Goal: Transaction & Acquisition: Purchase product/service

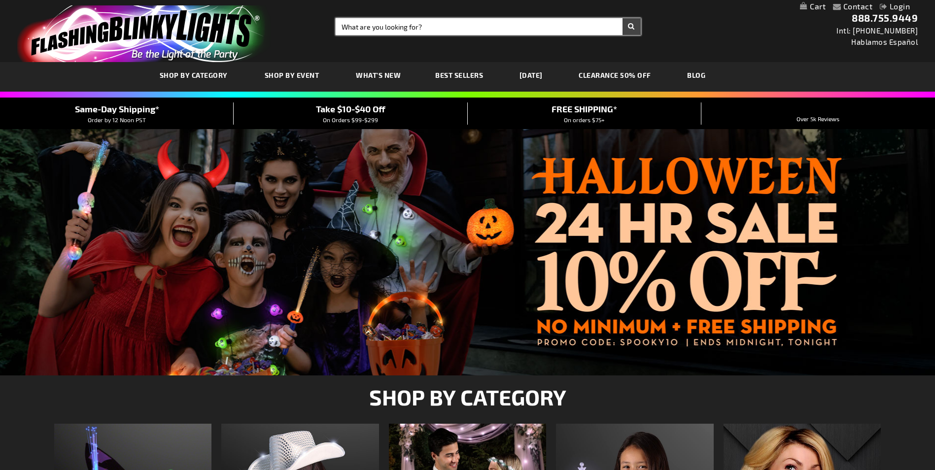
click at [359, 28] on input "Search" at bounding box center [487, 26] width 304 height 17
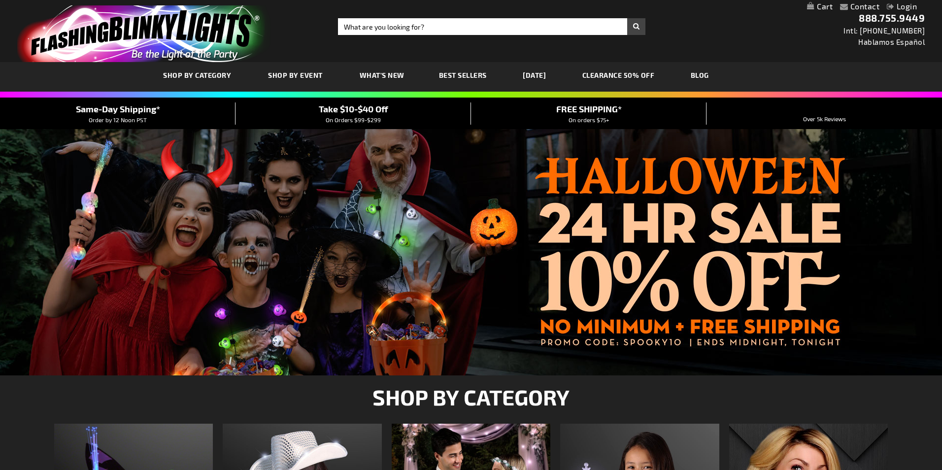
click at [369, 77] on div "Close dialog Get 10% Off Subscribe and save today Unlock Offer Submit" at bounding box center [471, 235] width 942 height 470
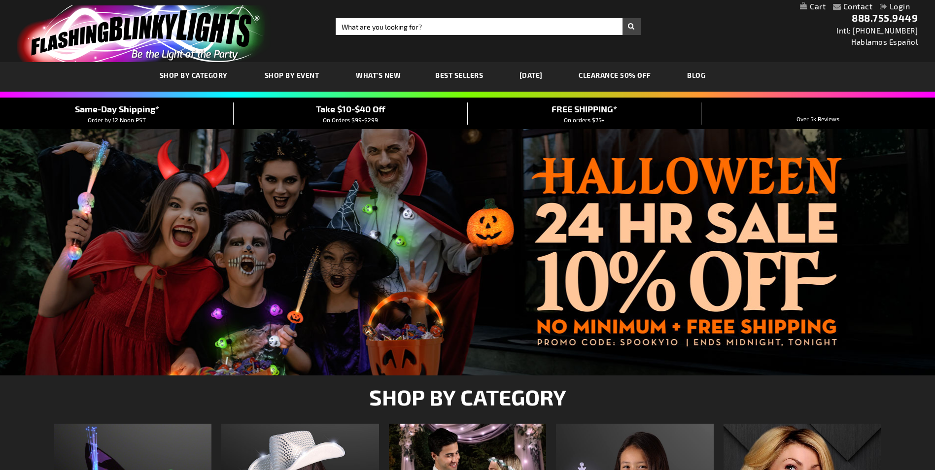
click at [369, 72] on span "What's New" at bounding box center [378, 75] width 45 height 8
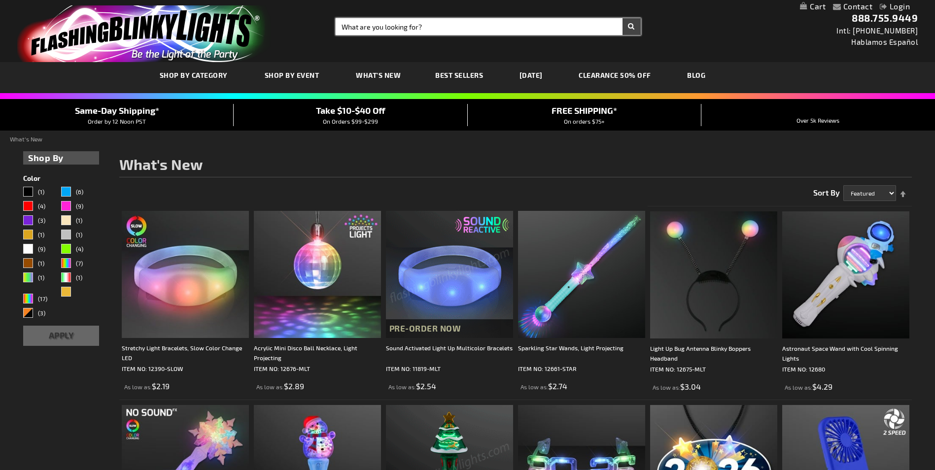
click at [389, 23] on input "Search" at bounding box center [487, 26] width 304 height 17
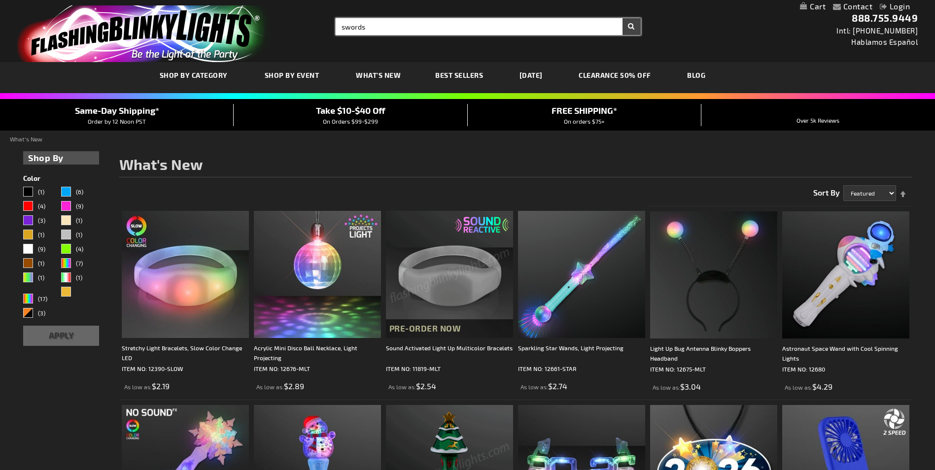
type input "swords"
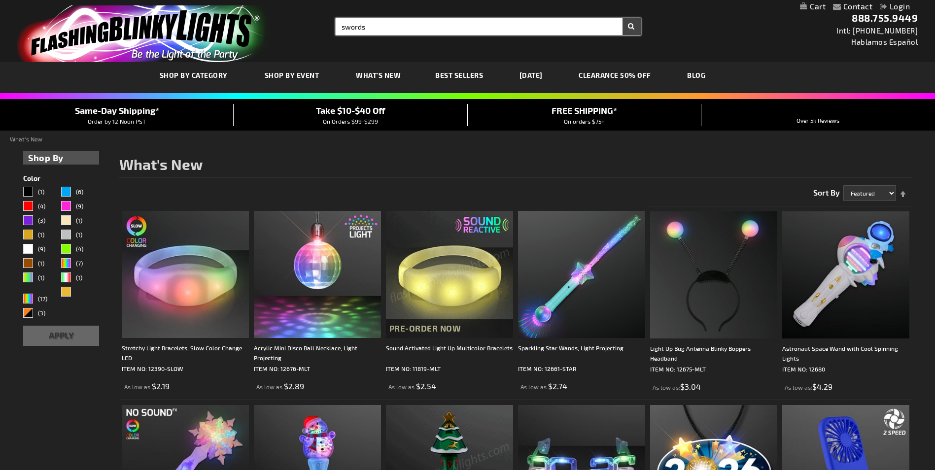
click at [622, 18] on button "Search" at bounding box center [631, 26] width 18 height 17
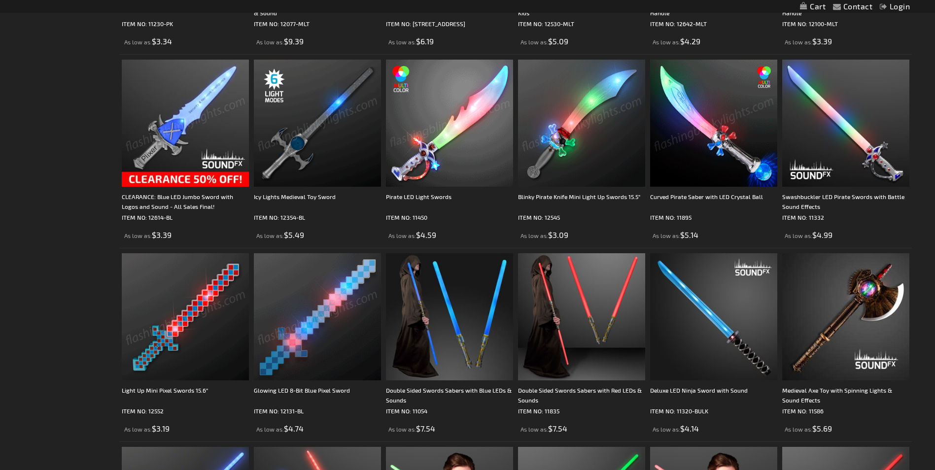
scroll to position [493, 0]
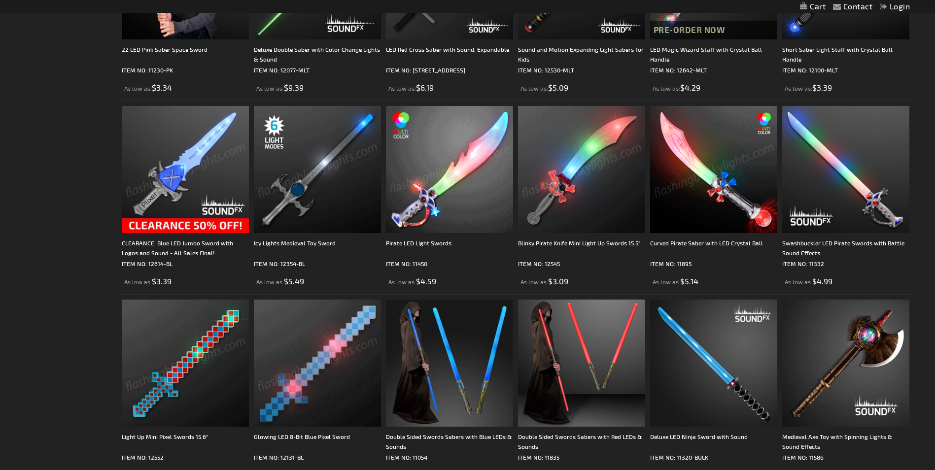
click at [178, 173] on img at bounding box center [185, 169] width 127 height 127
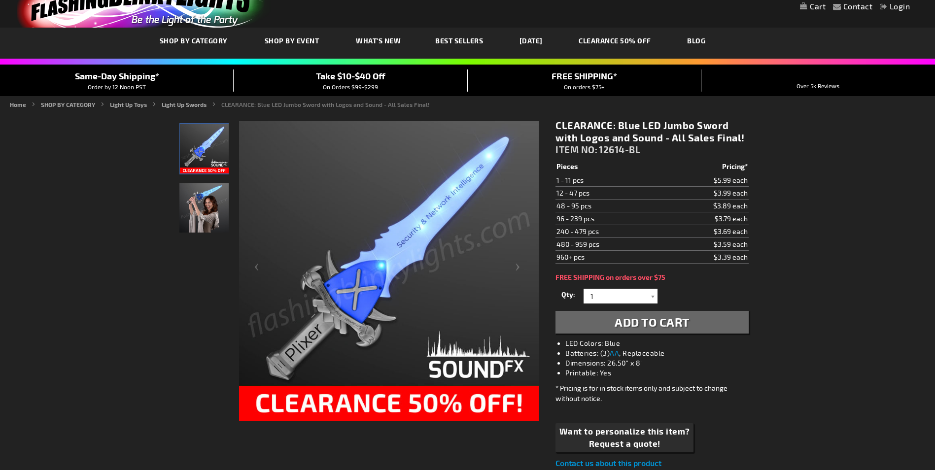
scroll to position [49, 0]
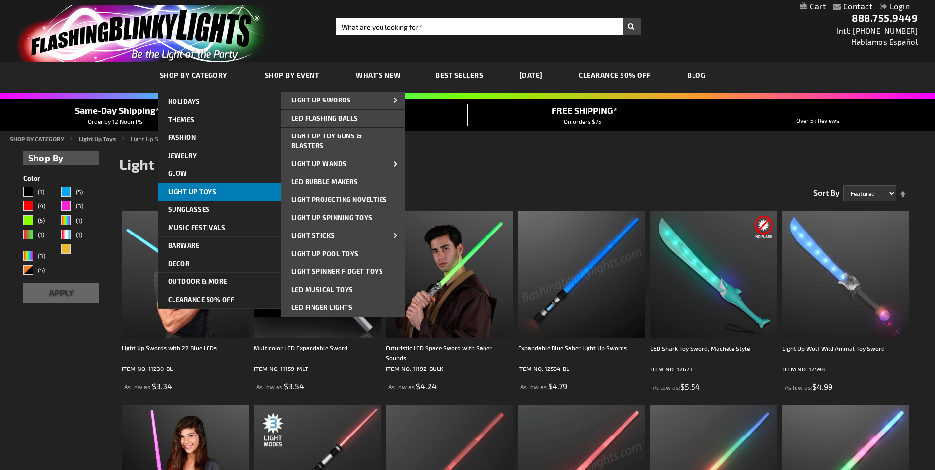
click at [202, 192] on span "Light Up Toys" at bounding box center [192, 192] width 49 height 8
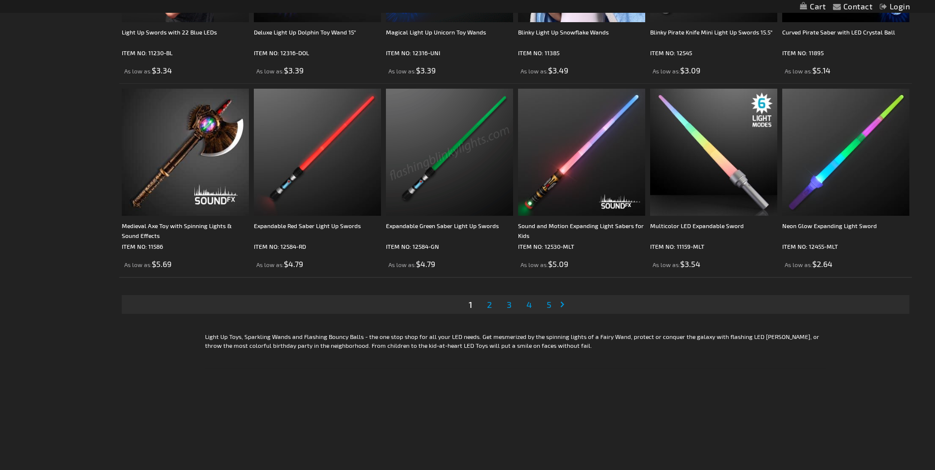
scroll to position [1971, 0]
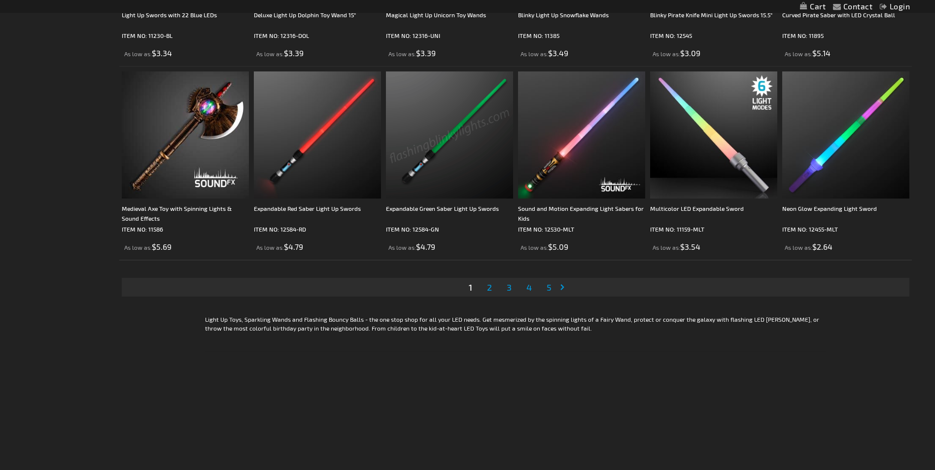
click at [490, 287] on span "2" at bounding box center [489, 287] width 5 height 11
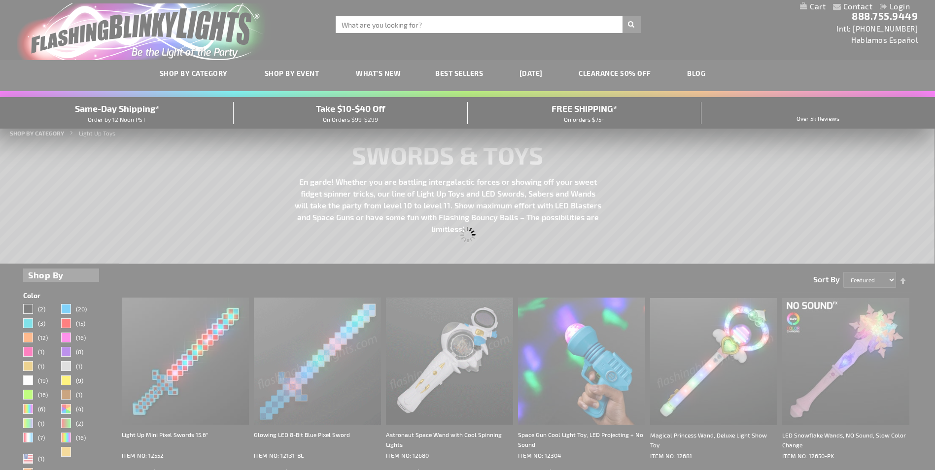
scroll to position [0, 0]
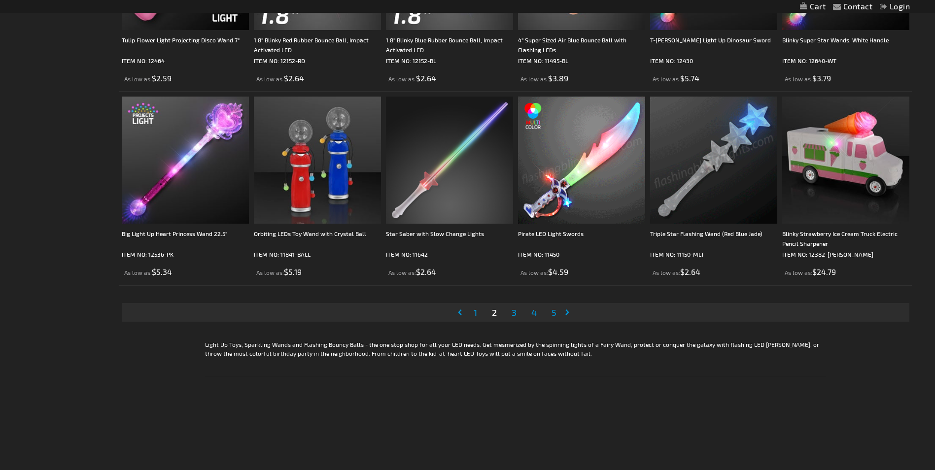
scroll to position [1971, 0]
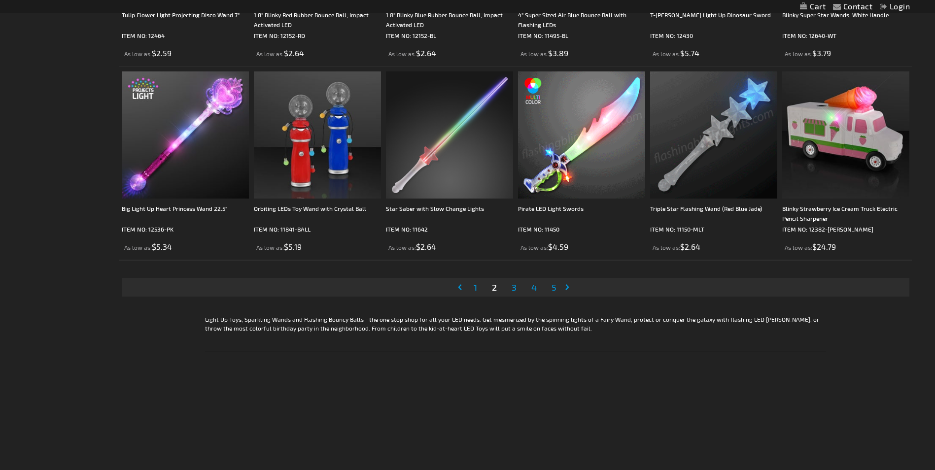
click at [513, 283] on span "3" at bounding box center [513, 287] width 5 height 11
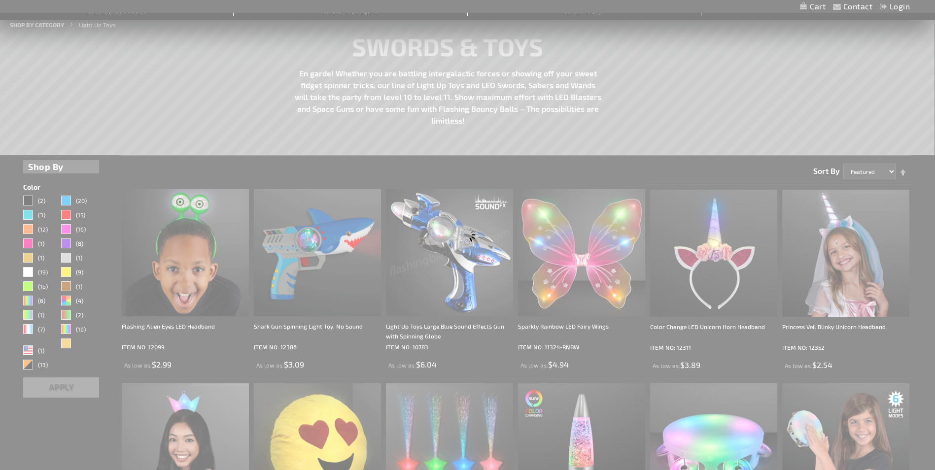
scroll to position [0, 0]
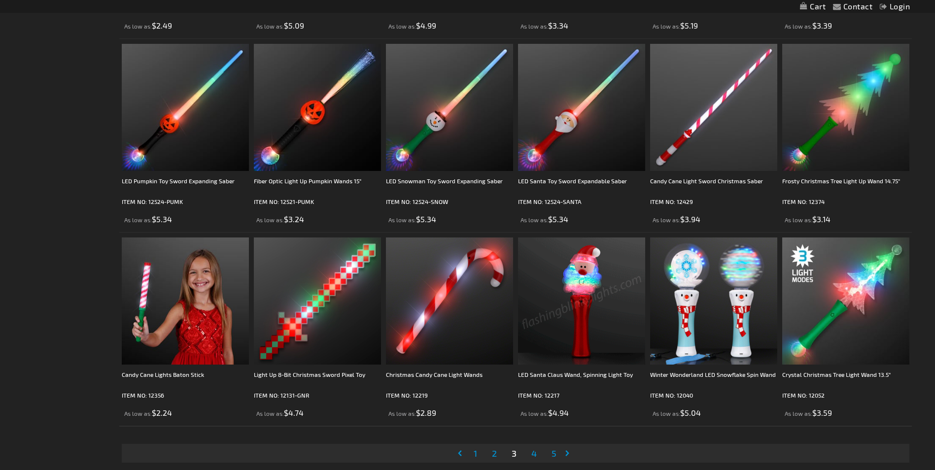
scroll to position [1921, 0]
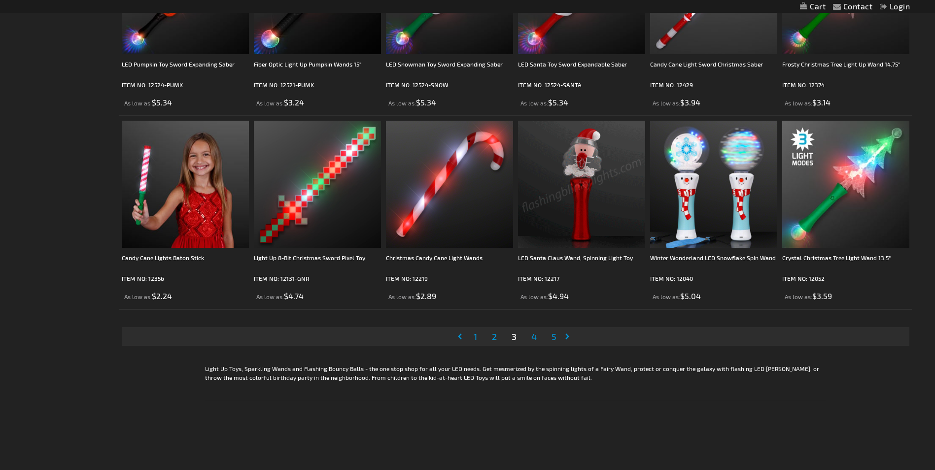
click at [536, 334] on span "4" at bounding box center [533, 336] width 5 height 11
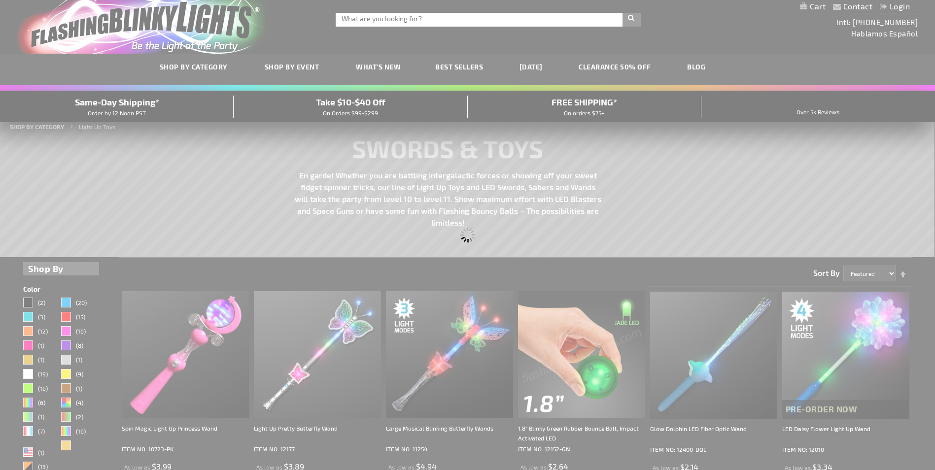
scroll to position [0, 0]
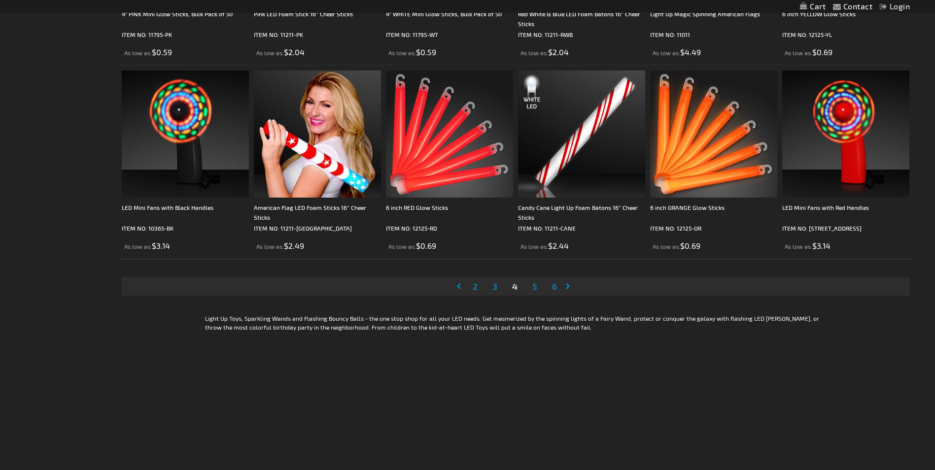
scroll to position [1971, 0]
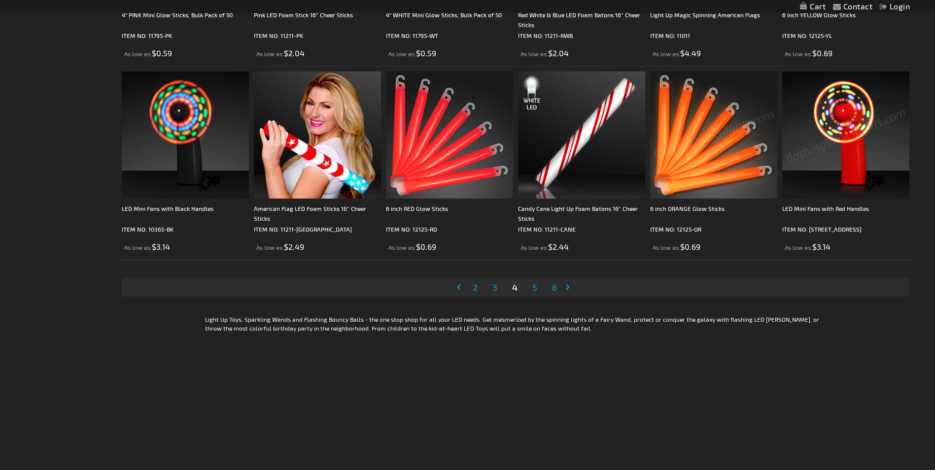
click at [537, 284] on span "5" at bounding box center [534, 287] width 5 height 11
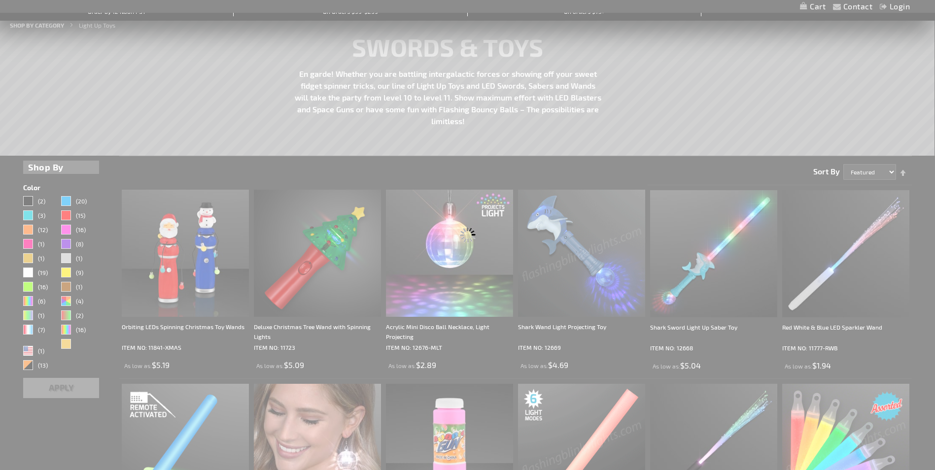
scroll to position [0, 0]
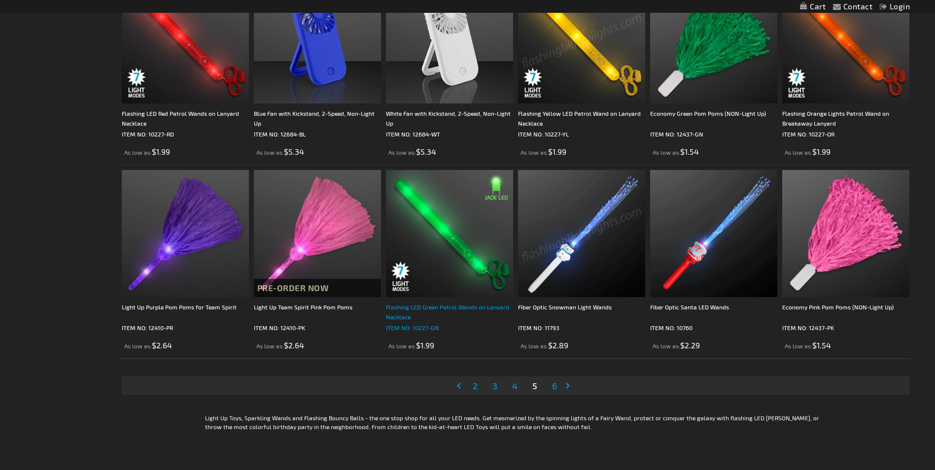
scroll to position [1921, 0]
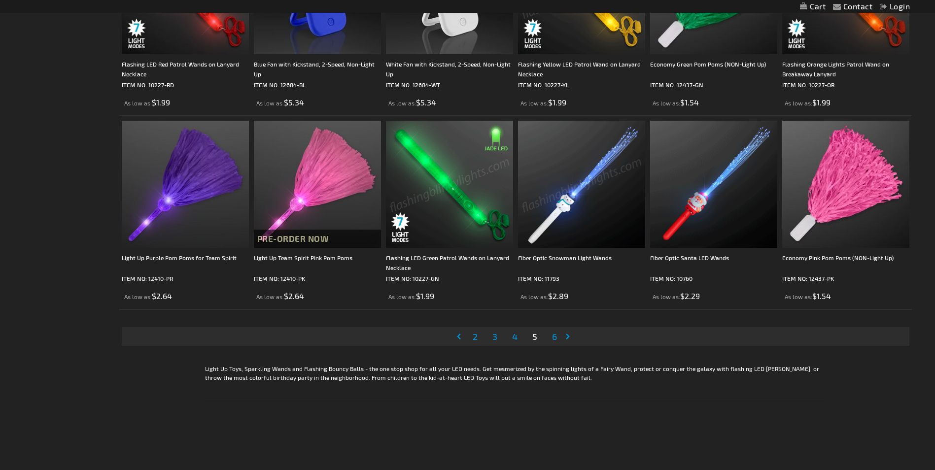
click at [452, 181] on img at bounding box center [449, 184] width 127 height 127
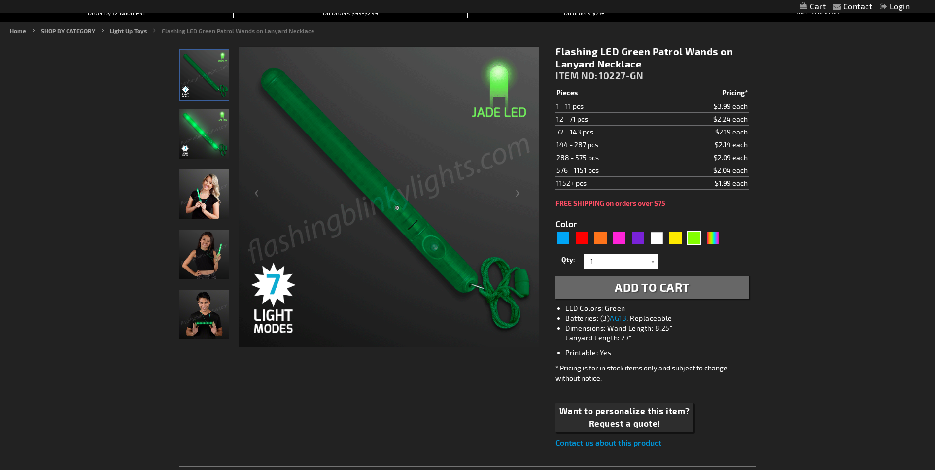
scroll to position [148, 0]
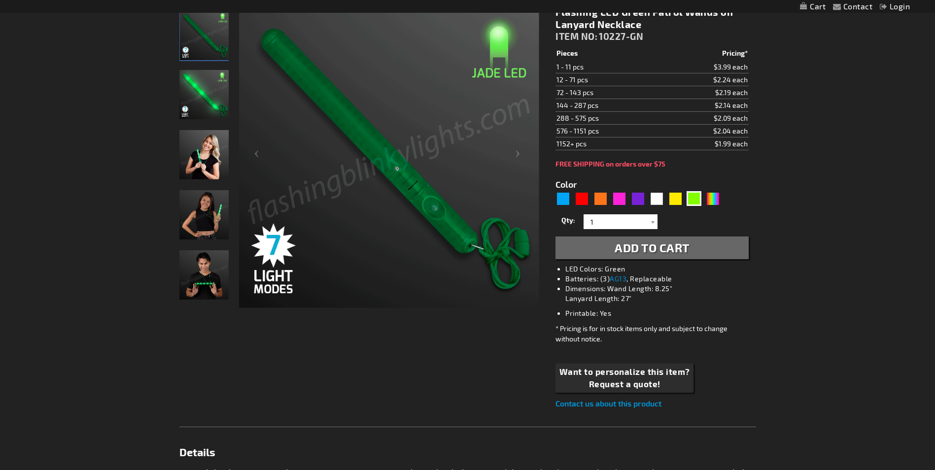
click at [192, 162] on img "Woman displaying Light Up Green LED Patrol Wand" at bounding box center [203, 154] width 49 height 49
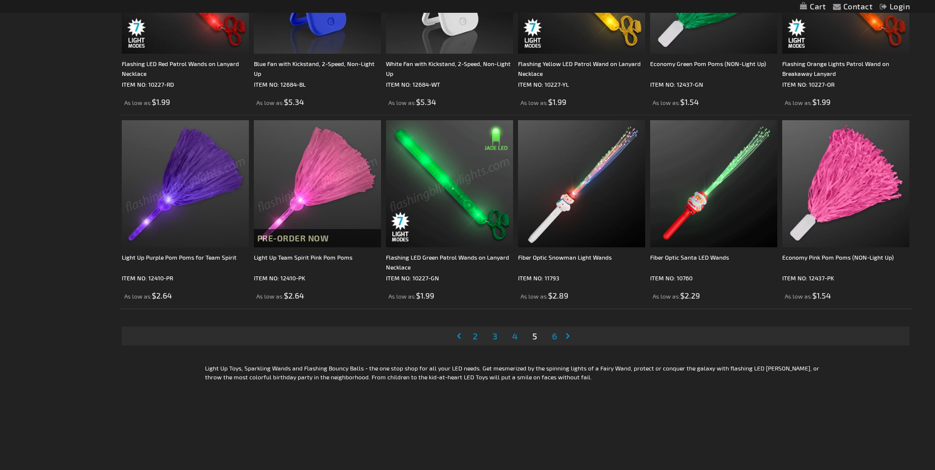
scroll to position [1921, 0]
click at [552, 335] on span "6" at bounding box center [554, 336] width 5 height 11
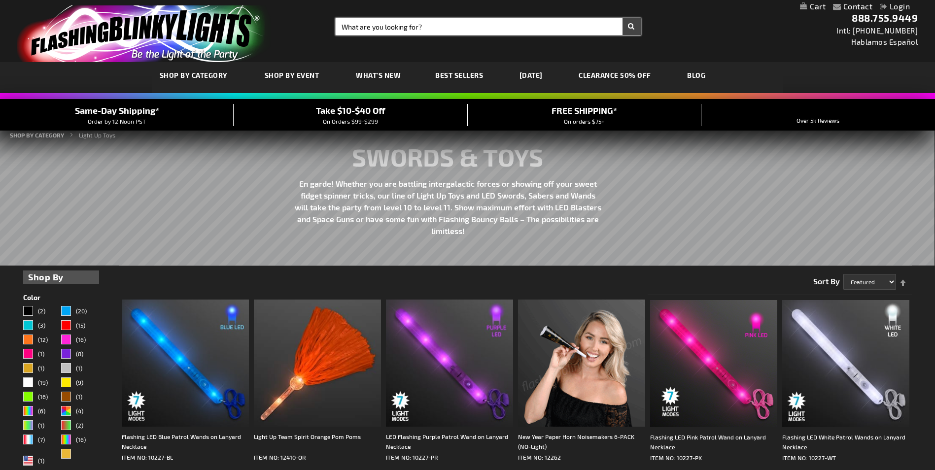
click at [393, 27] on input "Search" at bounding box center [487, 26] width 304 height 17
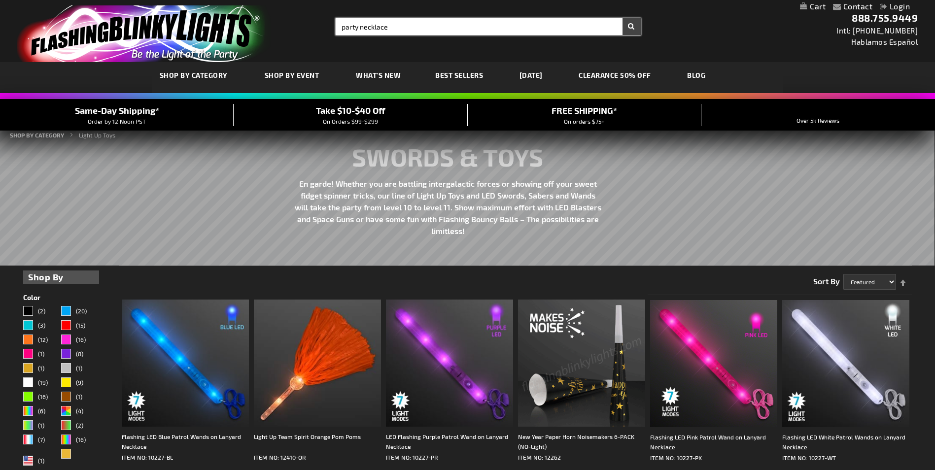
type input "party necklace"
click at [622, 18] on button "Search" at bounding box center [631, 26] width 18 height 17
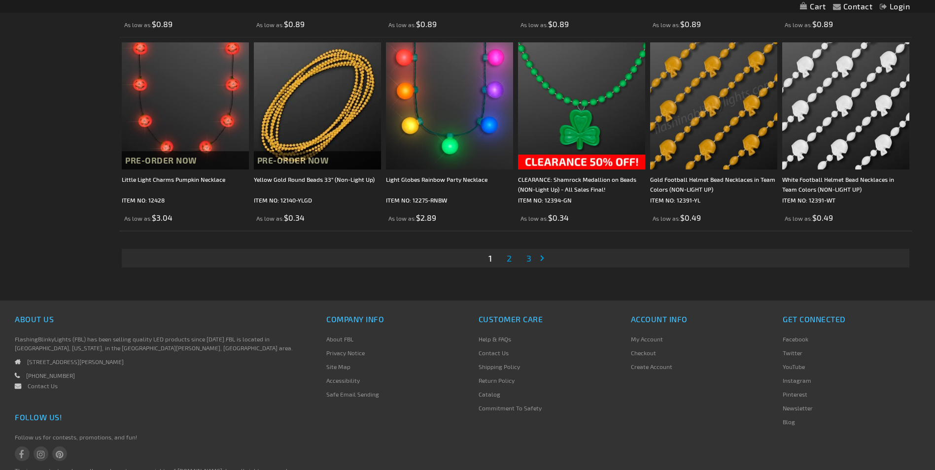
scroll to position [1921, 0]
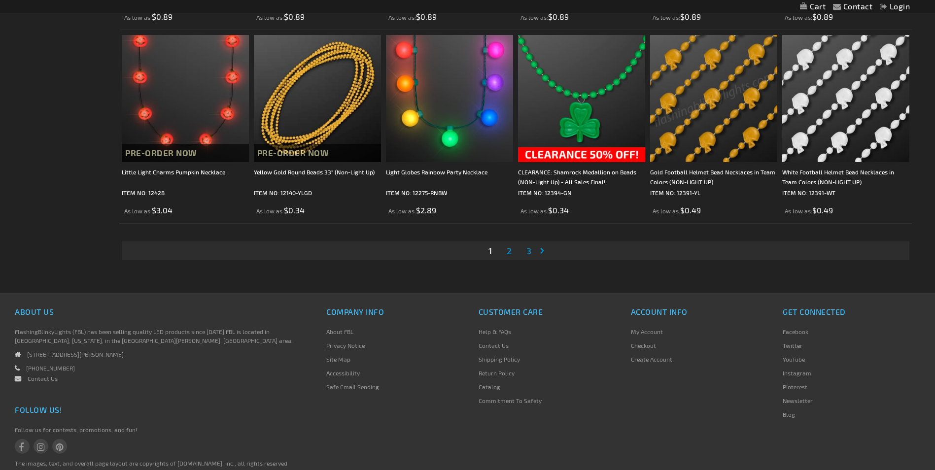
click at [507, 252] on span "2" at bounding box center [508, 250] width 5 height 11
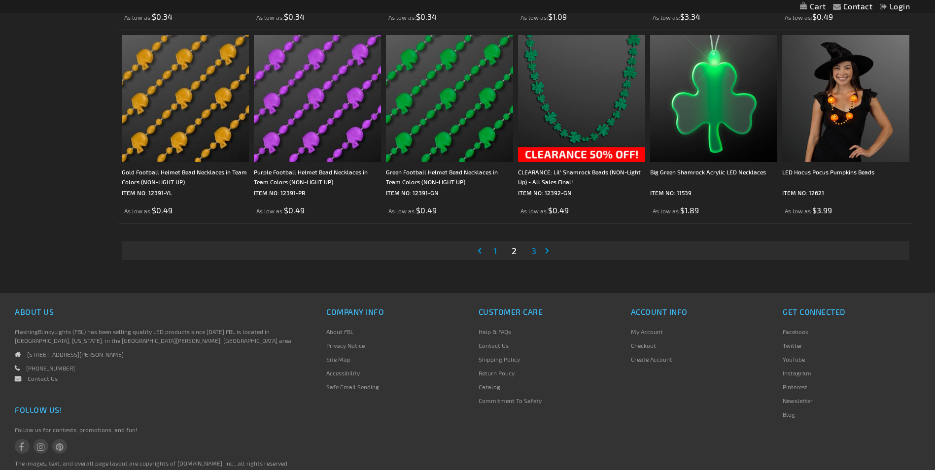
scroll to position [1893, 0]
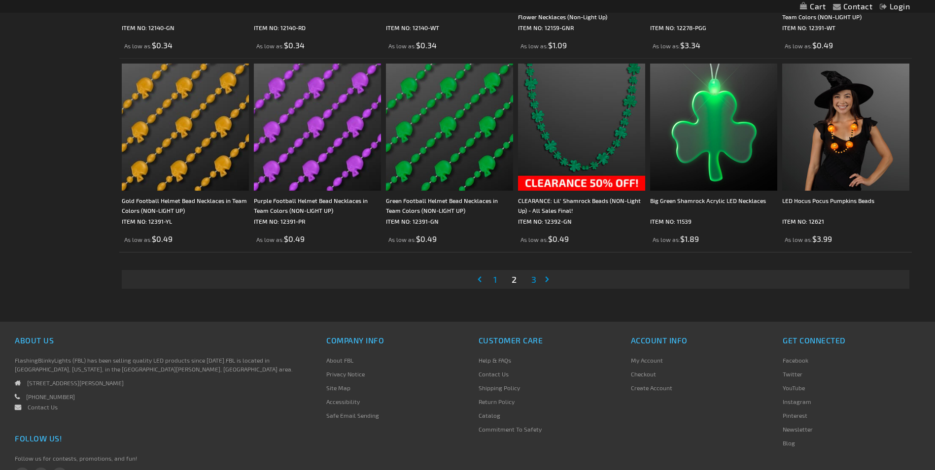
click at [534, 277] on span "3" at bounding box center [533, 279] width 5 height 11
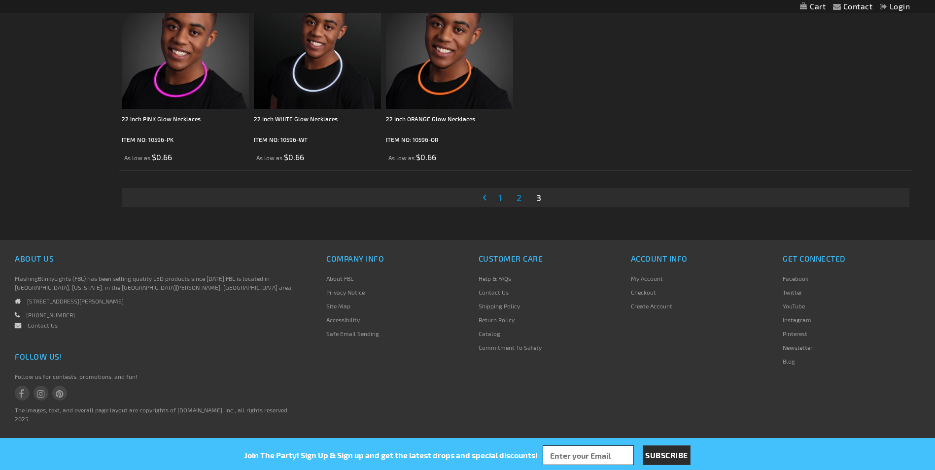
scroll to position [1781, 0]
click at [499, 198] on span "1" at bounding box center [499, 197] width 3 height 11
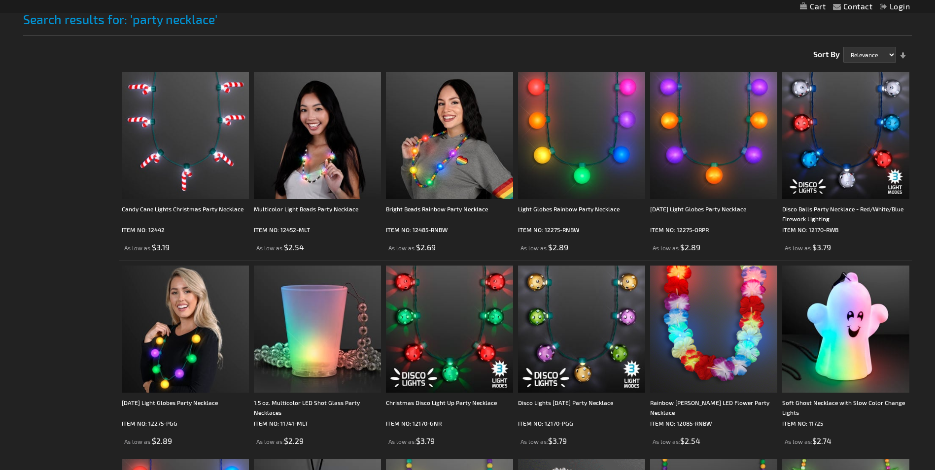
scroll to position [127, 0]
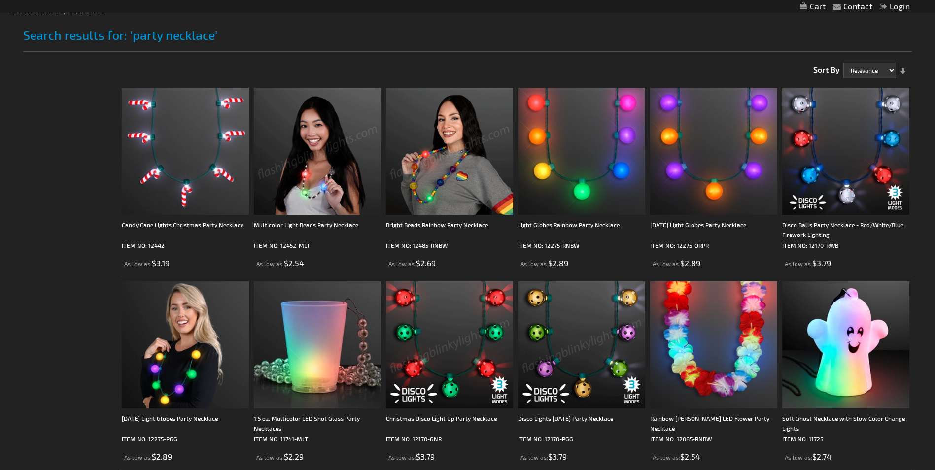
click at [318, 121] on img at bounding box center [317, 151] width 127 height 127
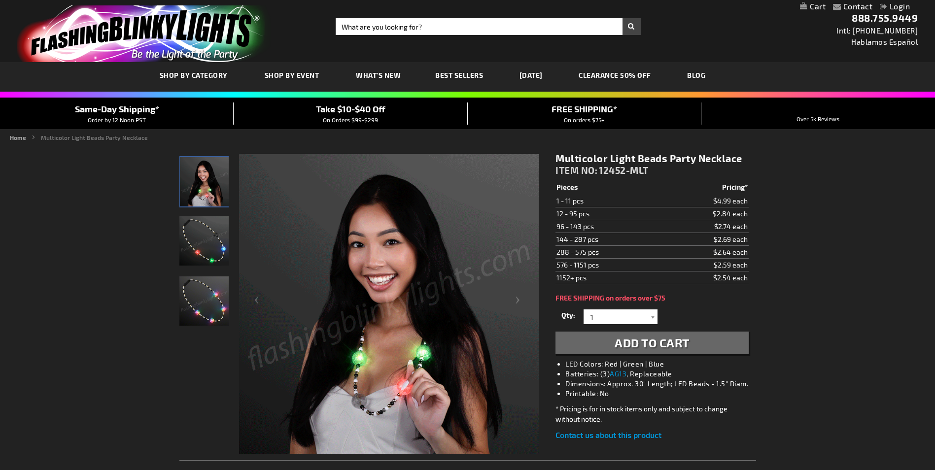
click at [197, 247] on img "Light Up Multicolor Beads Party LED Necklace" at bounding box center [203, 240] width 49 height 49
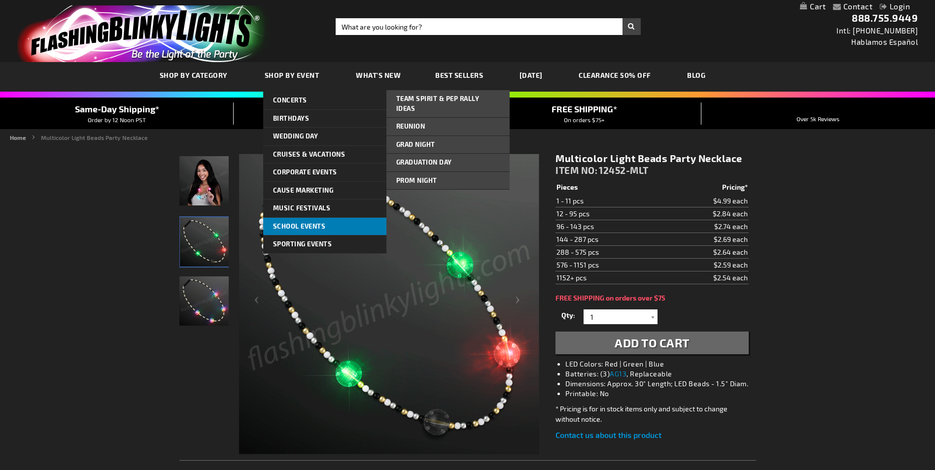
click at [295, 220] on link "School Events" at bounding box center [324, 227] width 123 height 18
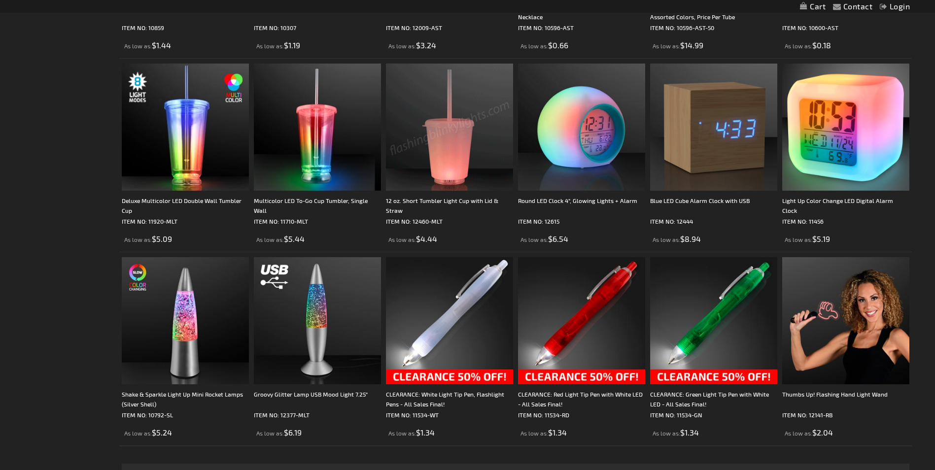
scroll to position [1823, 0]
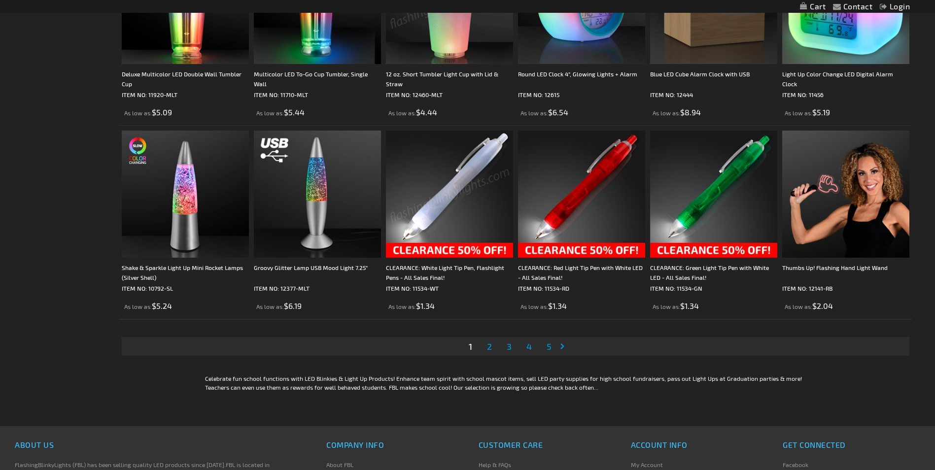
click at [483, 346] on li "Page 2" at bounding box center [489, 346] width 19 height 19
click at [488, 347] on span "2" at bounding box center [489, 346] width 5 height 11
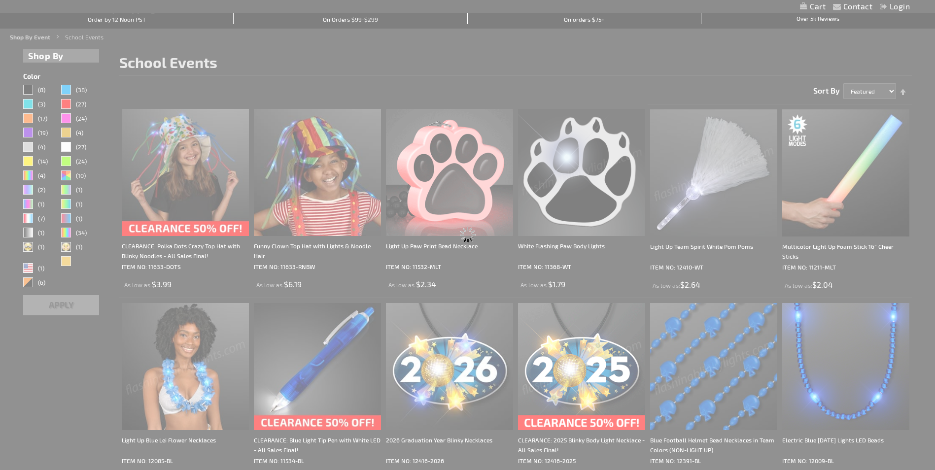
scroll to position [0, 0]
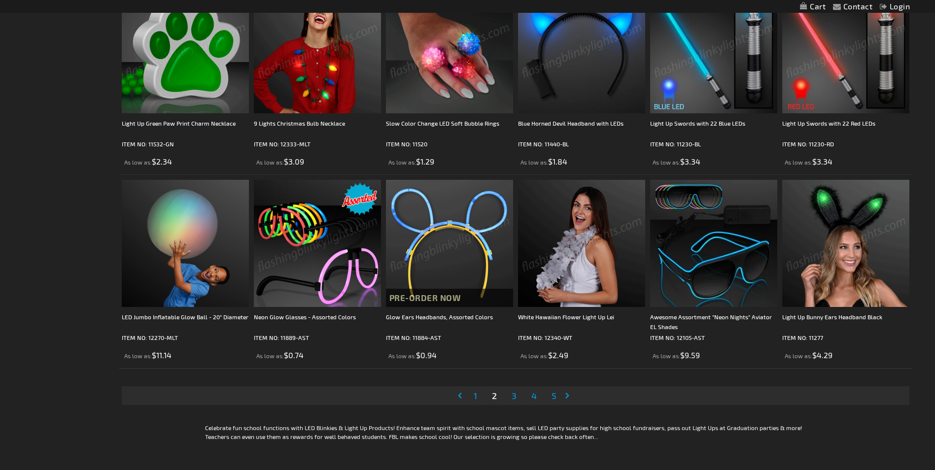
scroll to position [1823, 0]
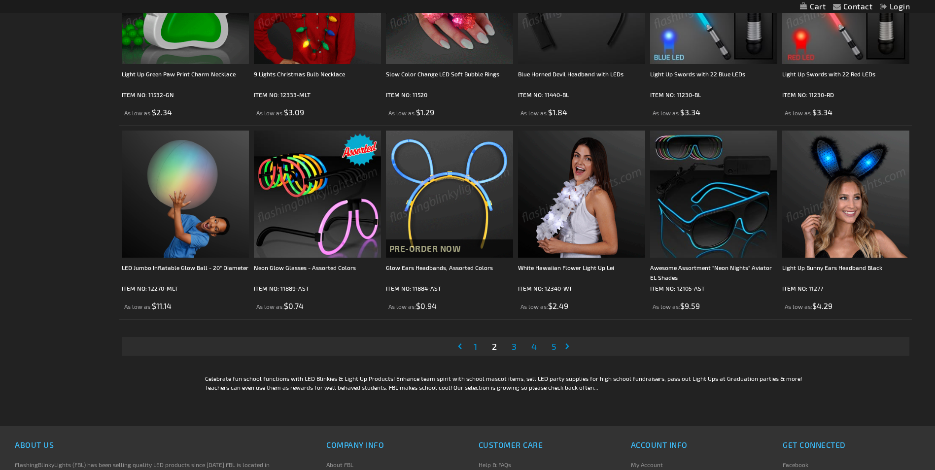
click at [513, 344] on span "3" at bounding box center [513, 346] width 5 height 11
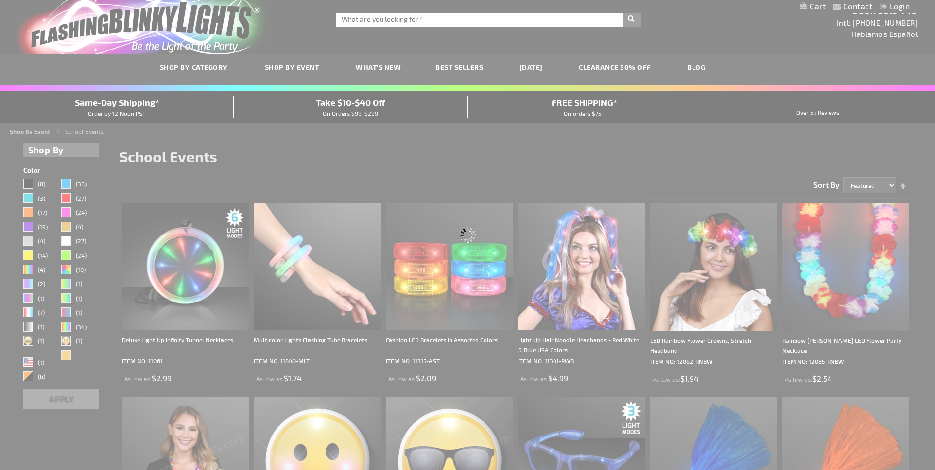
scroll to position [0, 0]
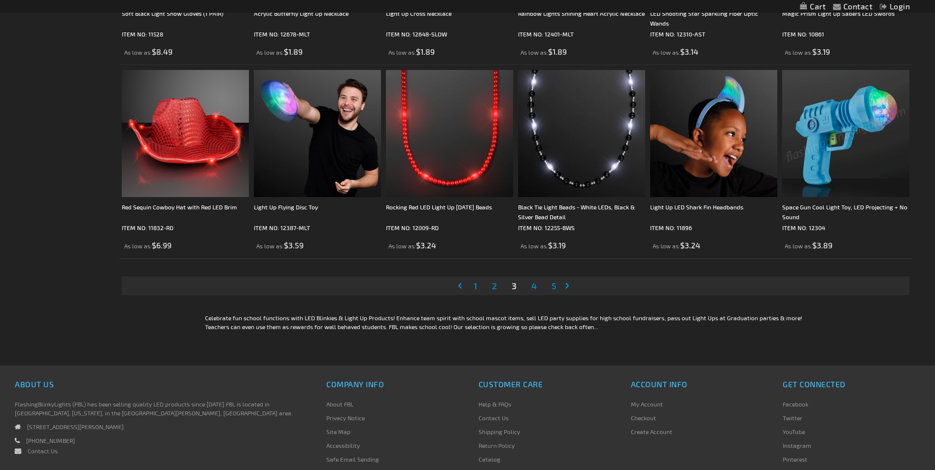
scroll to position [1921, 0]
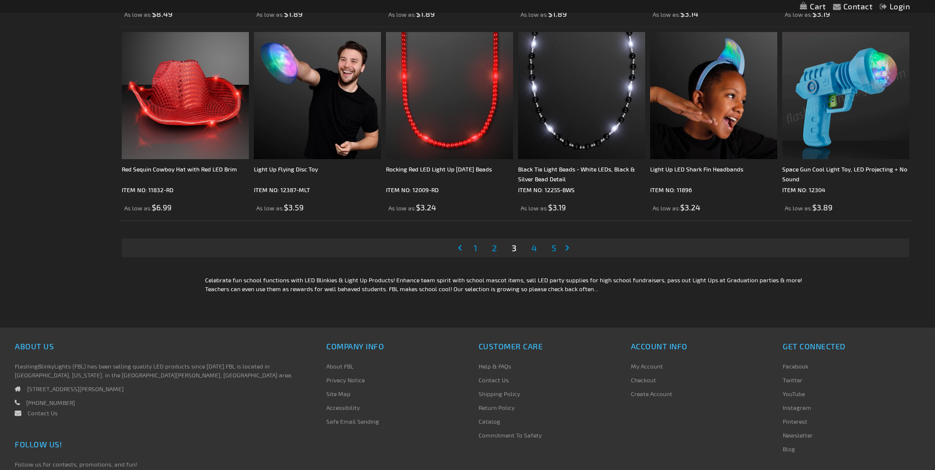
click at [535, 249] on span "4" at bounding box center [533, 247] width 5 height 11
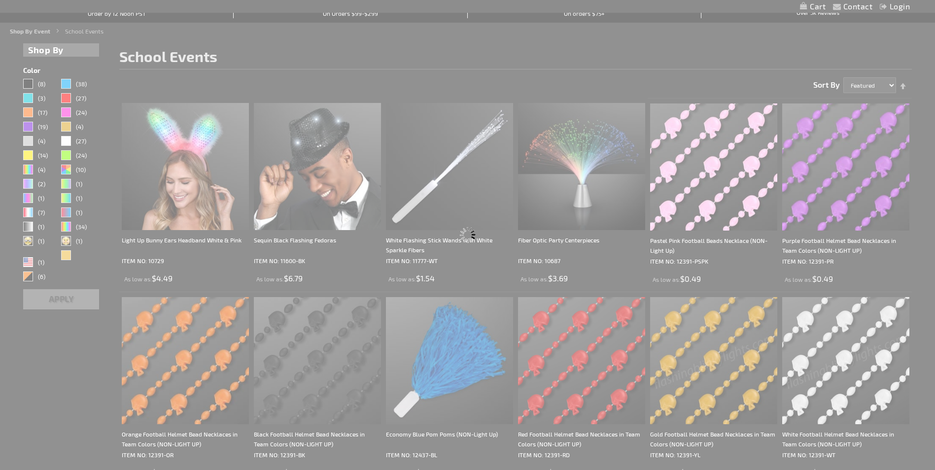
scroll to position [0, 0]
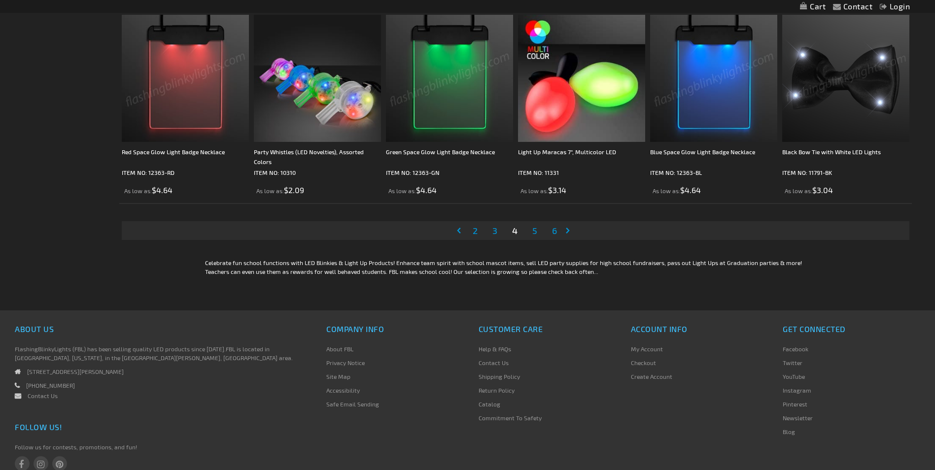
scroll to position [1921, 0]
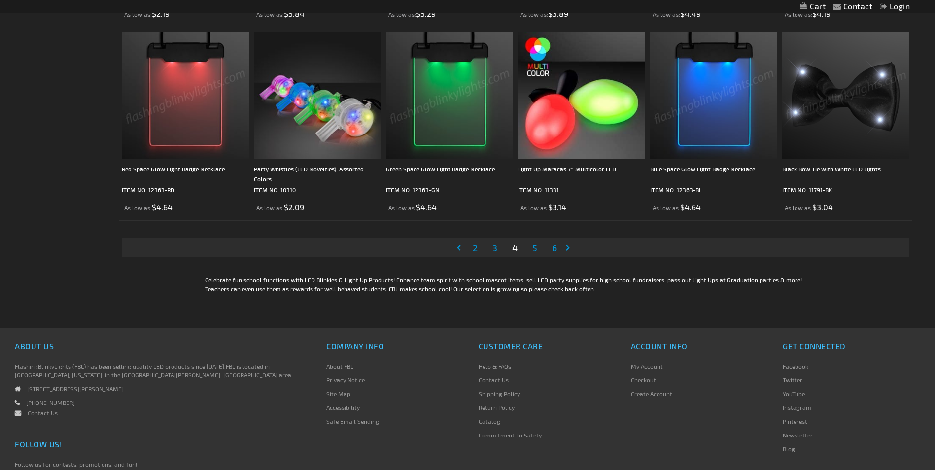
click at [533, 250] on span "5" at bounding box center [534, 247] width 5 height 11
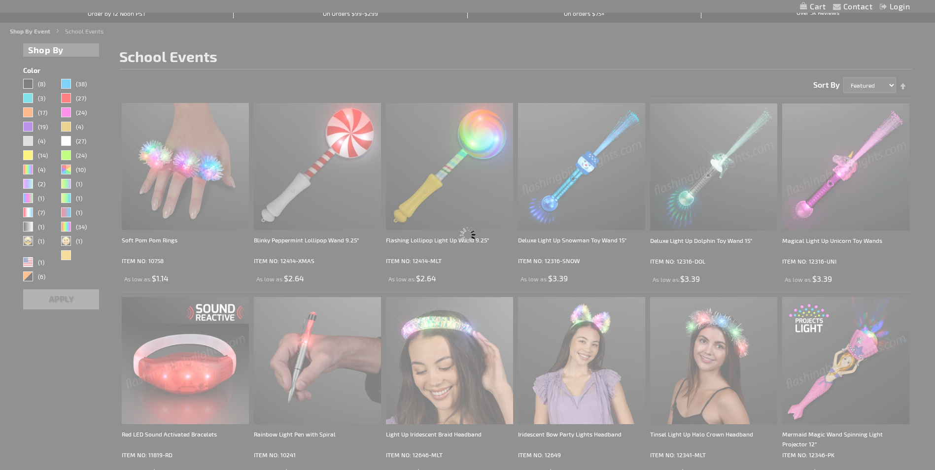
scroll to position [0, 0]
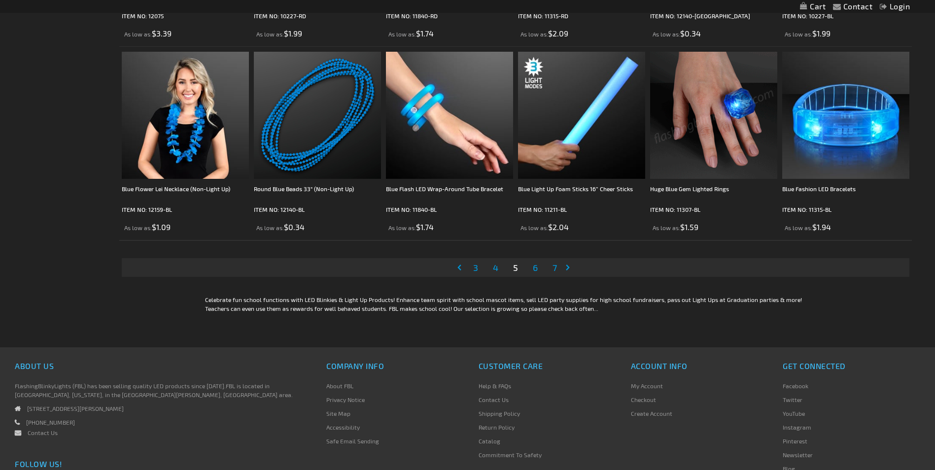
scroll to position [1921, 0]
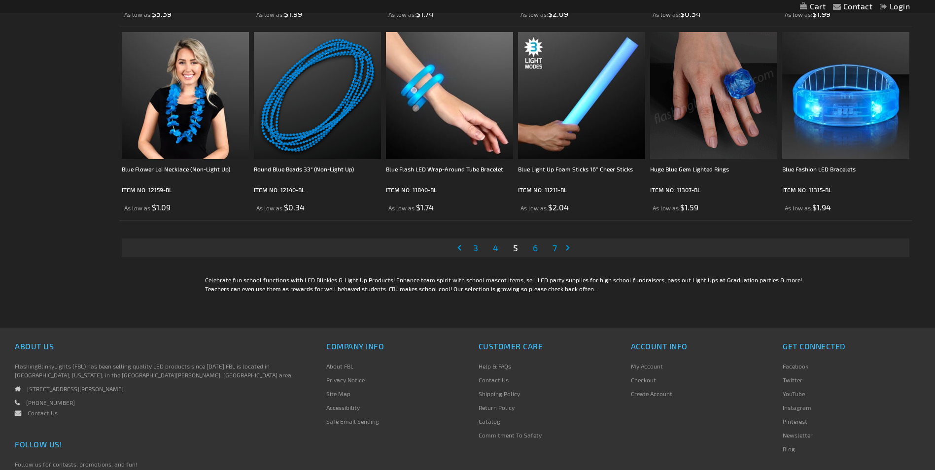
click at [533, 244] on span "6" at bounding box center [535, 247] width 5 height 11
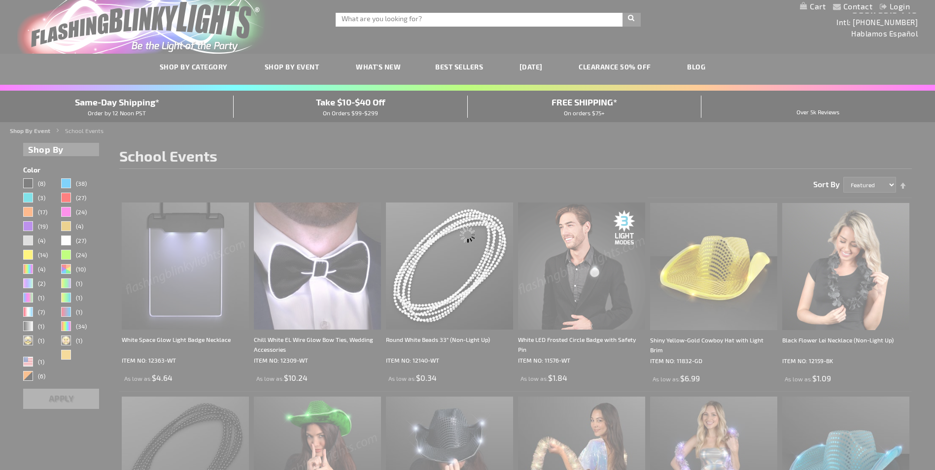
scroll to position [0, 0]
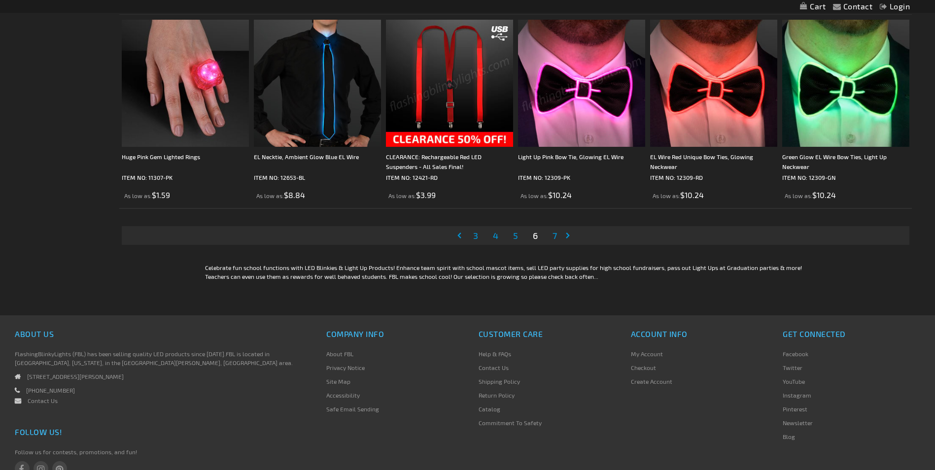
scroll to position [1971, 0]
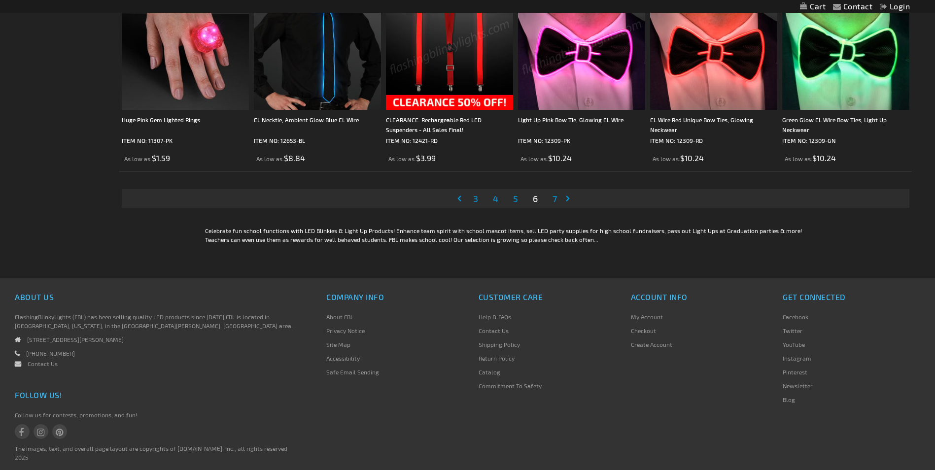
click at [553, 198] on span "7" at bounding box center [554, 198] width 4 height 11
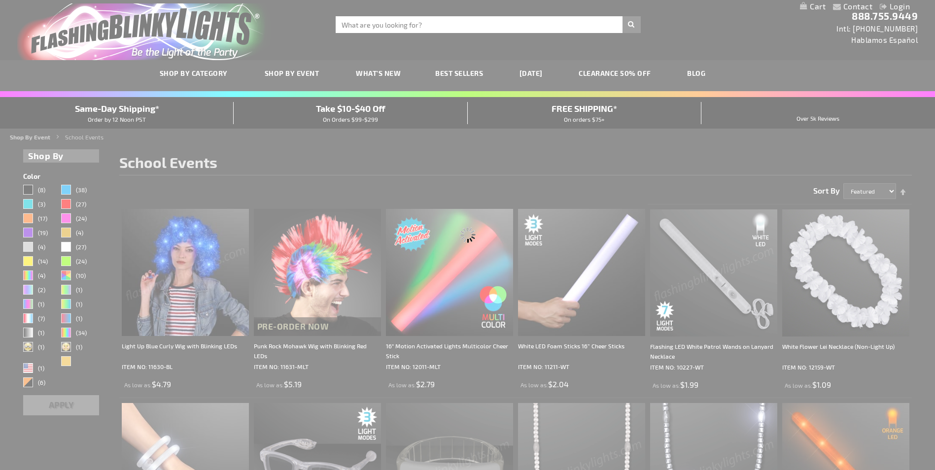
scroll to position [0, 0]
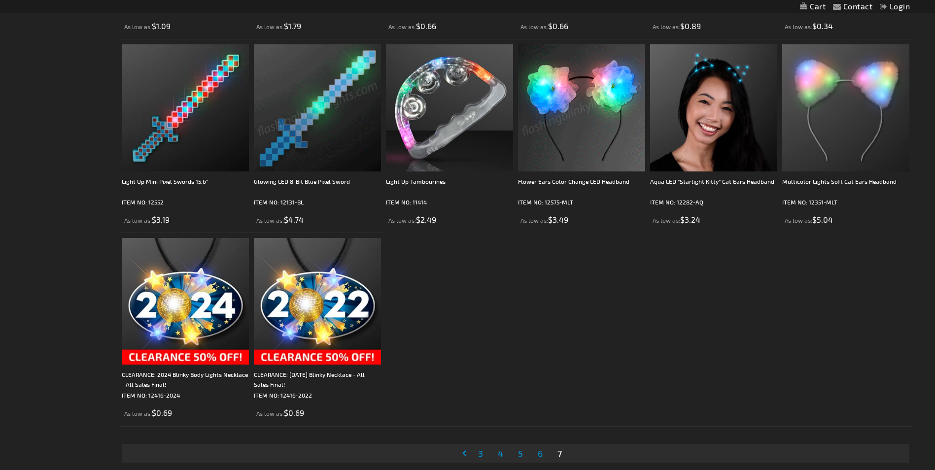
scroll to position [1084, 0]
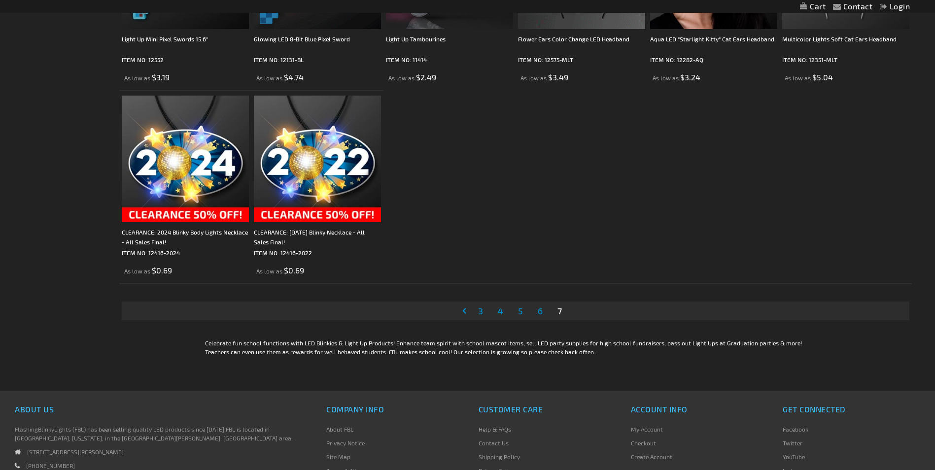
click at [464, 310] on link "Page Previous" at bounding box center [466, 310] width 10 height 15
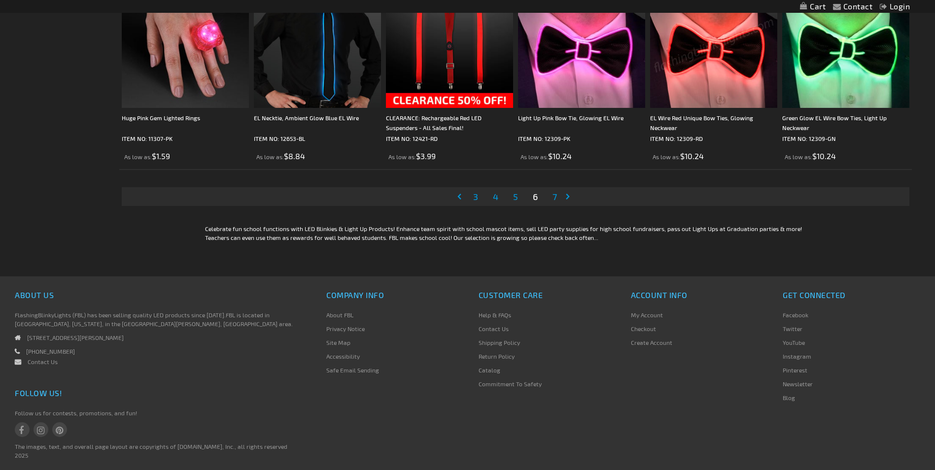
scroll to position [1911, 0]
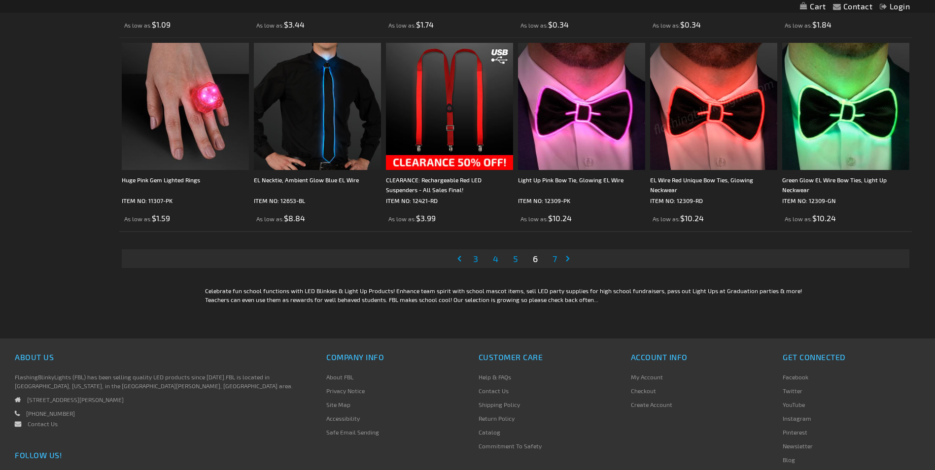
click at [459, 256] on link "Page Previous" at bounding box center [461, 258] width 10 height 15
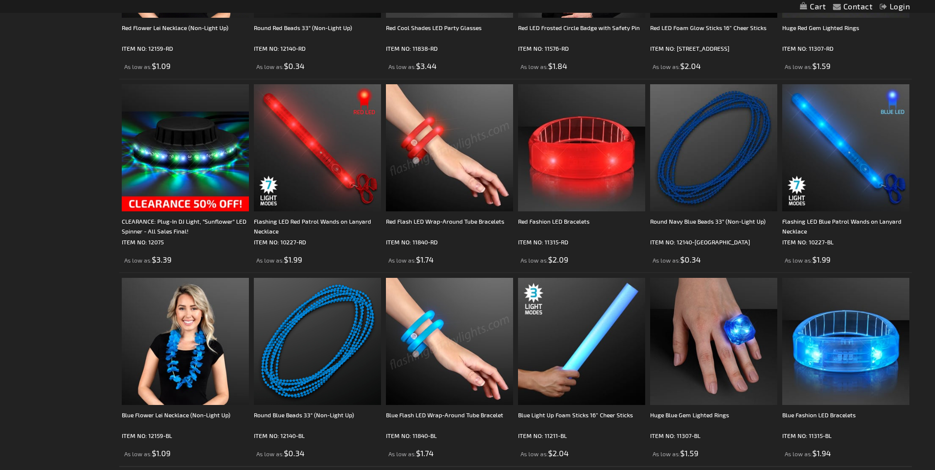
scroll to position [1872, 0]
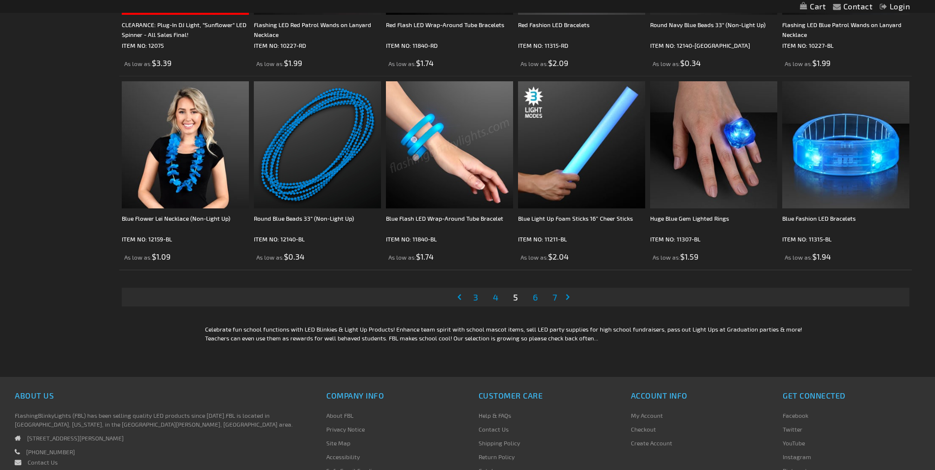
click at [475, 296] on span "3" at bounding box center [475, 297] width 5 height 11
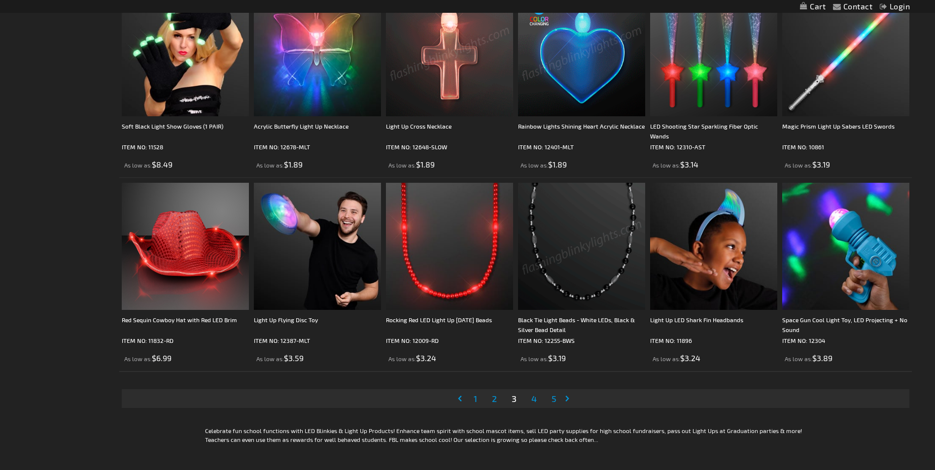
scroll to position [1774, 0]
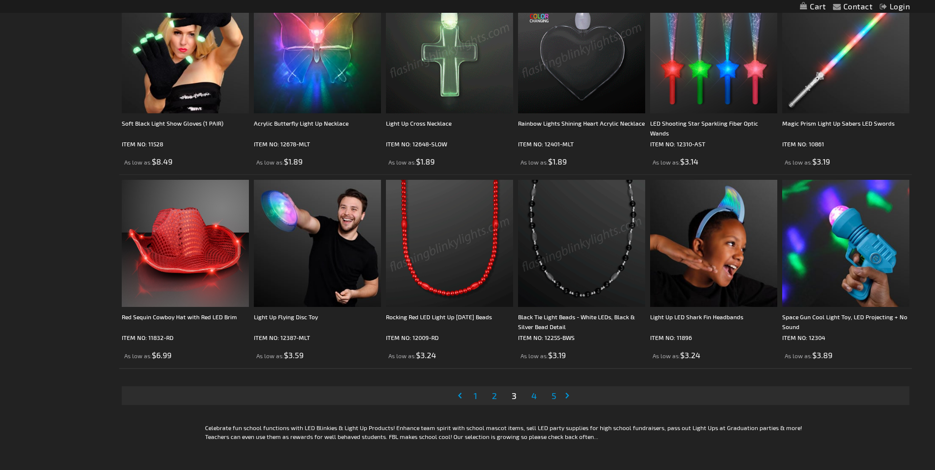
click at [476, 394] on span "1" at bounding box center [474, 395] width 3 height 11
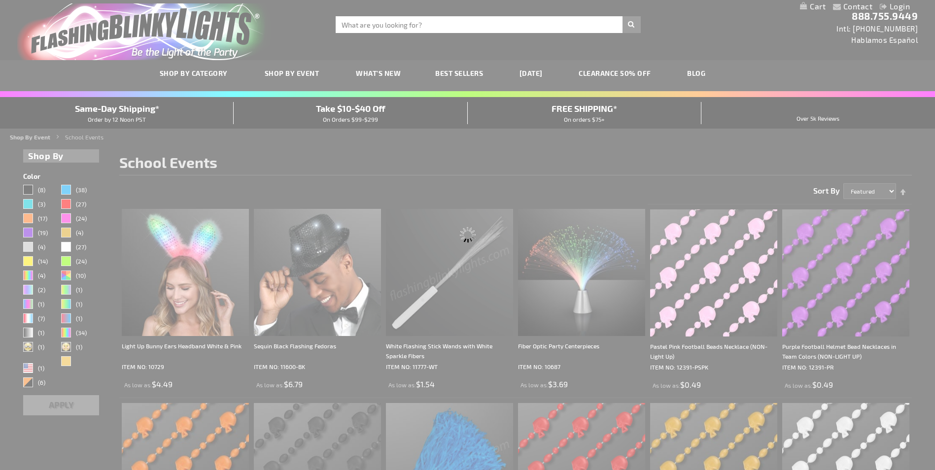
scroll to position [0, 0]
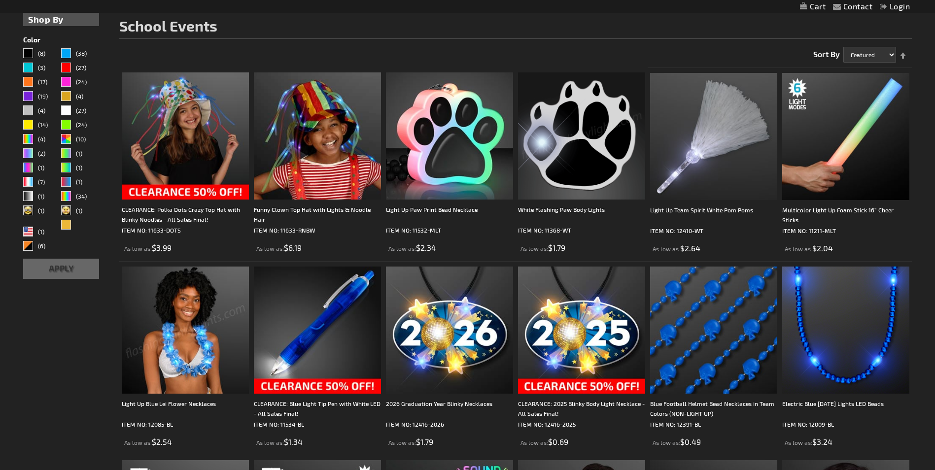
scroll to position [148, 0]
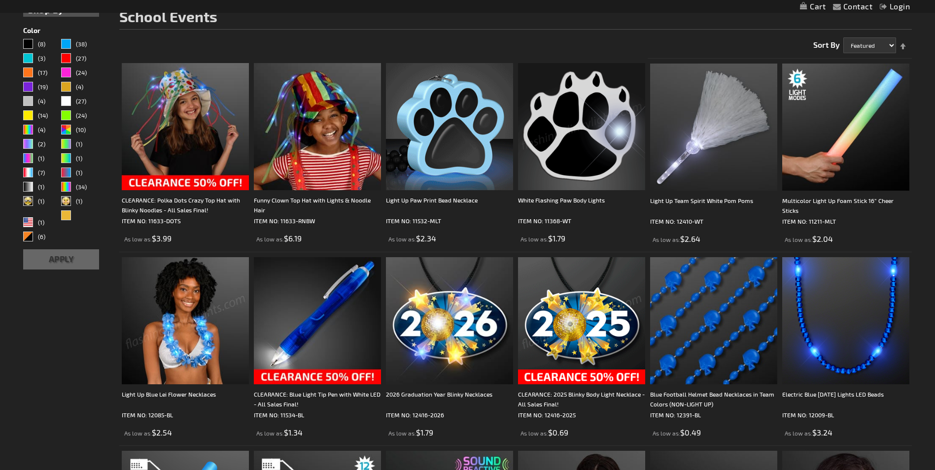
click at [452, 137] on img at bounding box center [449, 126] width 127 height 127
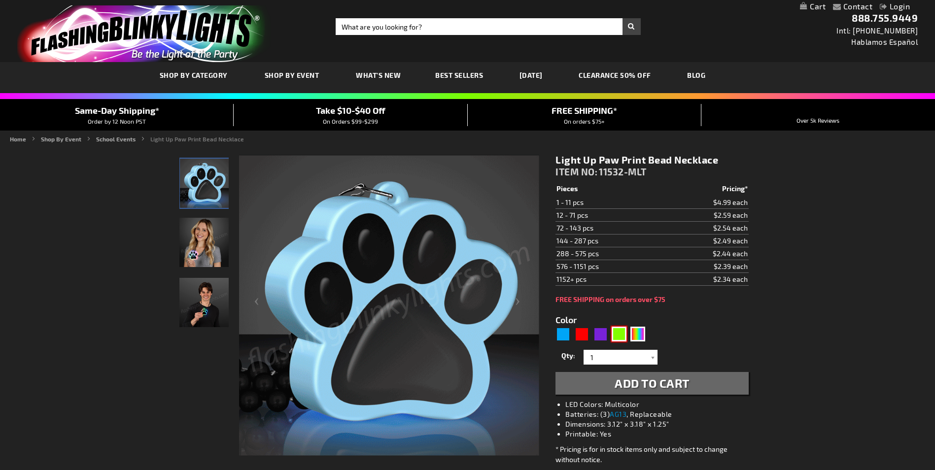
click at [622, 337] on div "Green" at bounding box center [618, 334] width 15 height 15
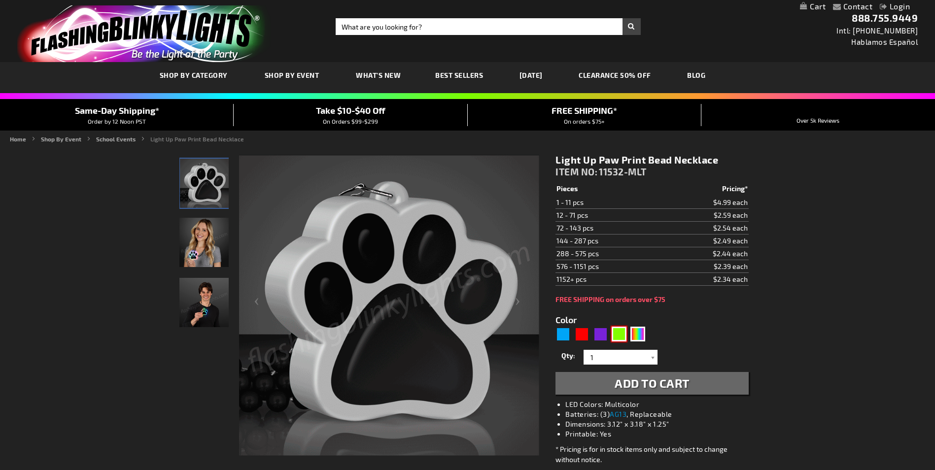
type input "5648"
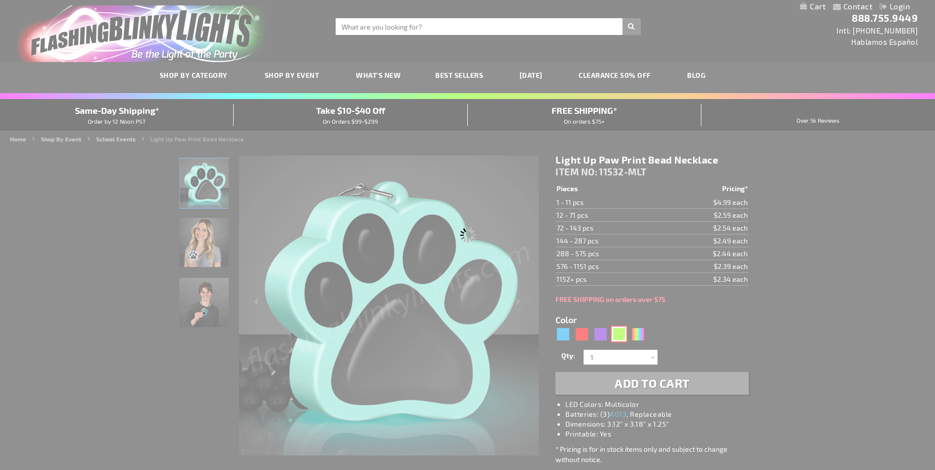
type input "11532-GN"
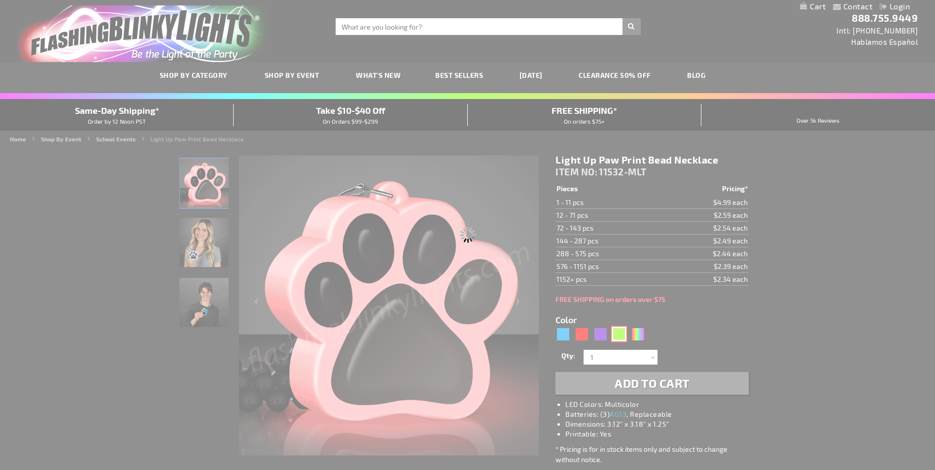
type input "Customize - Light Up Green Paw Print Charm Necklace - ITEM NO: 11532-GN"
